Goal: Information Seeking & Learning: Learn about a topic

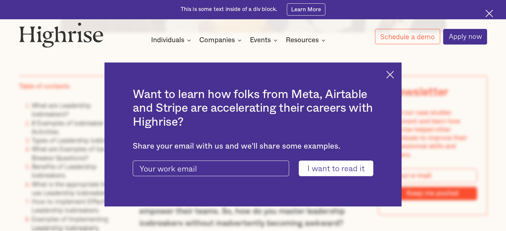
scroll to position [465, 0]
click at [392, 73] on img at bounding box center [390, 75] width 8 height 8
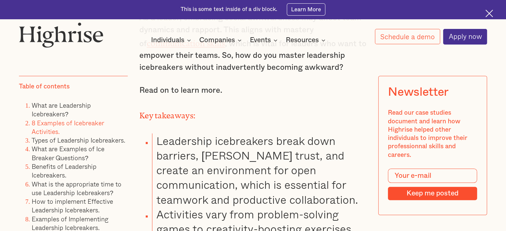
scroll to position [632, 0]
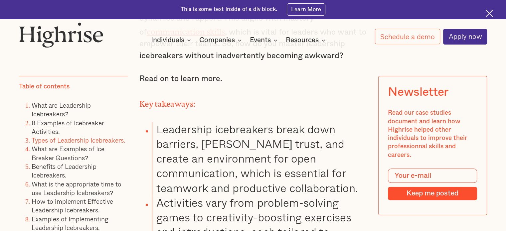
click at [92, 141] on link "Types of Leadership Icebreakers." at bounding box center [79, 140] width 94 height 10
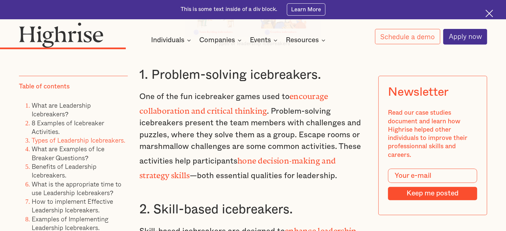
scroll to position [2665, 0]
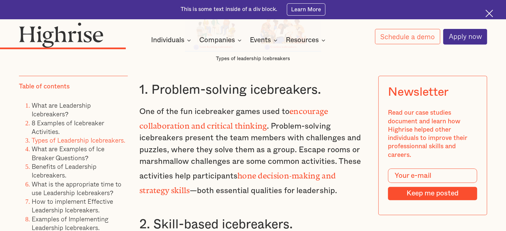
click at [253, 107] on strong "encourage collaboration and critical thinking" at bounding box center [233, 117] width 189 height 20
click at [251, 103] on p "One of the fun icebreaker games used to encourage collaboration and critical th…" at bounding box center [252, 149] width 227 height 93
click at [243, 82] on h3 "1. Problem-solving icebreakers." at bounding box center [252, 90] width 227 height 16
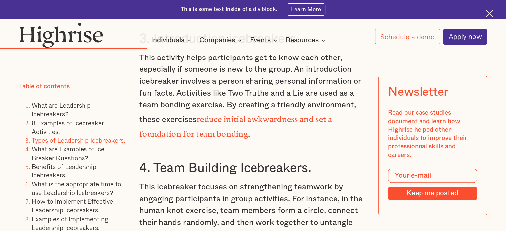
scroll to position [3031, 0]
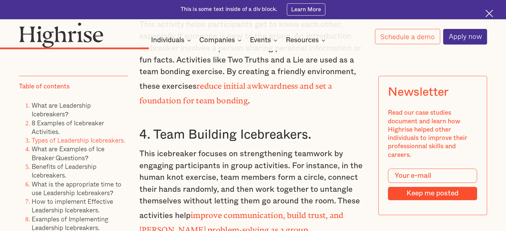
click at [248, 211] on strong "improve communication, build trust, and [PERSON_NAME] problem-solving as a group" at bounding box center [241, 221] width 204 height 20
click at [217, 211] on strong "improve communication, build trust, and [PERSON_NAME] problem-solving as a group" at bounding box center [241, 221] width 204 height 20
click at [216, 127] on h3 "4. Team Building Icebreakers." at bounding box center [252, 135] width 227 height 16
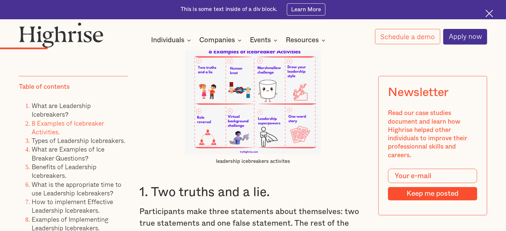
scroll to position [1435, 0]
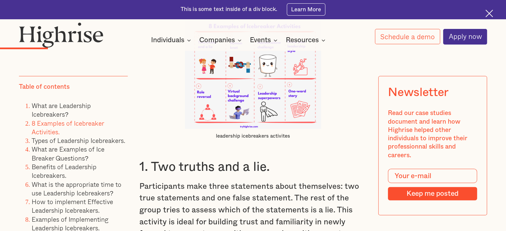
click at [258, 140] on figcaption "leadership icebreakers activites" at bounding box center [253, 136] width 136 height 7
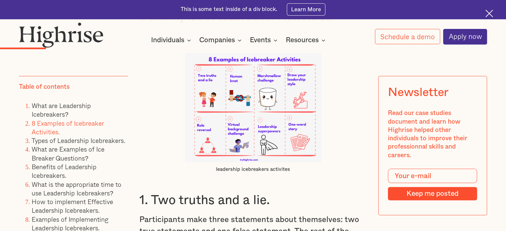
click at [304, 129] on img at bounding box center [253, 108] width 136 height 109
click at [269, 78] on img at bounding box center [253, 108] width 136 height 109
click at [259, 69] on img at bounding box center [253, 108] width 136 height 109
click at [259, 71] on img at bounding box center [253, 108] width 136 height 109
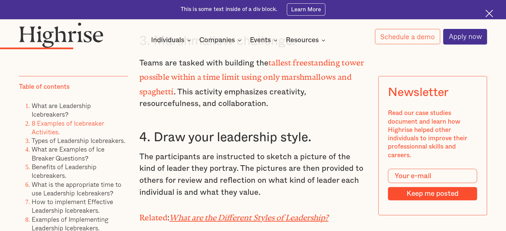
scroll to position [1768, 0]
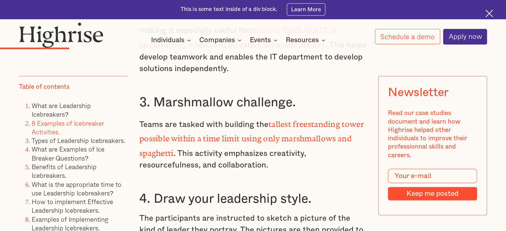
click at [232, 103] on h3 "3. Marshmallow challenge." at bounding box center [252, 103] width 227 height 16
click at [284, 123] on strong "tallest freestanding tower possible within a time limit using only marshmallows…" at bounding box center [251, 137] width 224 height 34
click at [269, 137] on strong "tallest freestanding tower possible within a time limit using only marshmallows…" at bounding box center [251, 137] width 224 height 34
click at [250, 145] on p "Teams are tasked with building the tallest freestanding tower possible within a…" at bounding box center [252, 144] width 227 height 56
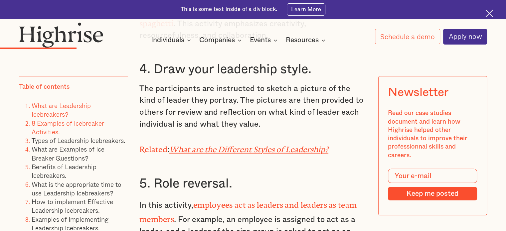
scroll to position [1901, 0]
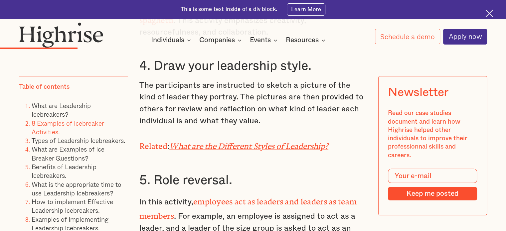
scroll to position [632, 0]
